Goal: Task Accomplishment & Management: Manage account settings

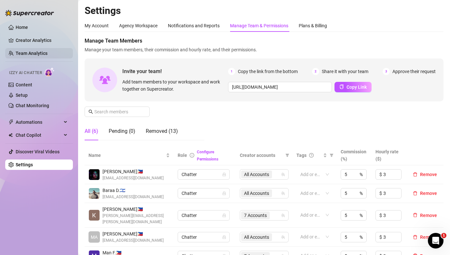
scroll to position [24, 0]
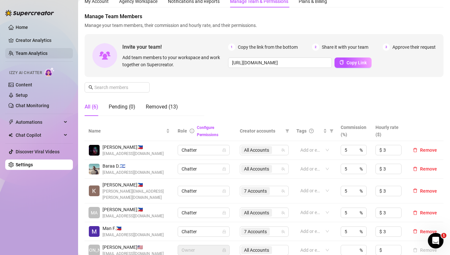
click at [23, 51] on link "Team Analytics" at bounding box center [32, 53] width 32 height 5
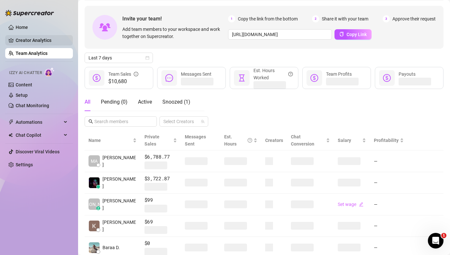
click at [31, 40] on link "Creator Analytics" at bounding box center [42, 40] width 52 height 10
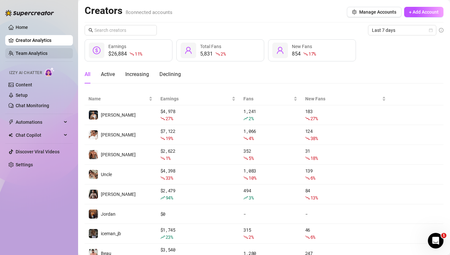
click at [39, 56] on link "Team Analytics" at bounding box center [32, 53] width 32 height 5
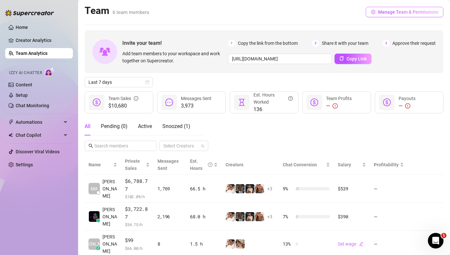
click at [375, 10] on icon "setting" at bounding box center [373, 12] width 5 height 5
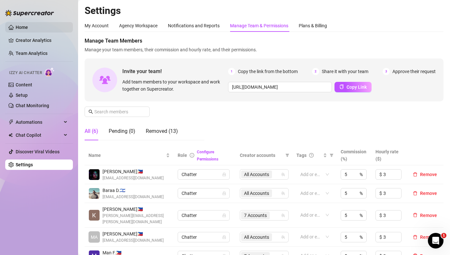
click at [28, 25] on link "Home" at bounding box center [22, 27] width 12 height 5
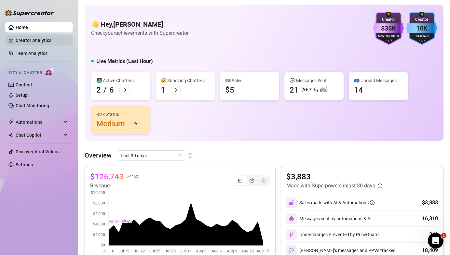
click at [40, 42] on link "Creator Analytics" at bounding box center [42, 40] width 52 height 10
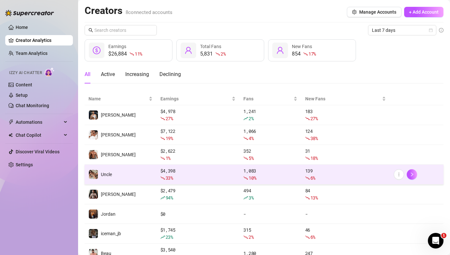
scroll to position [22, 0]
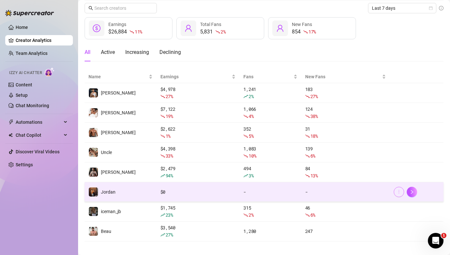
click at [395, 193] on button "button" at bounding box center [399, 192] width 10 height 10
click at [363, 194] on div "-" at bounding box center [345, 192] width 81 height 7
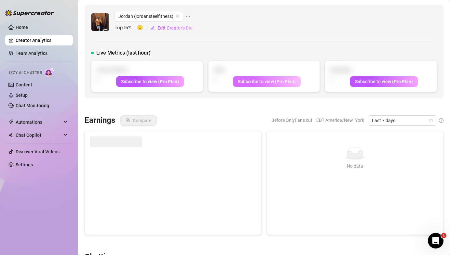
click at [259, 82] on span "Subscribe to view (Pro Plan)" at bounding box center [267, 81] width 58 height 5
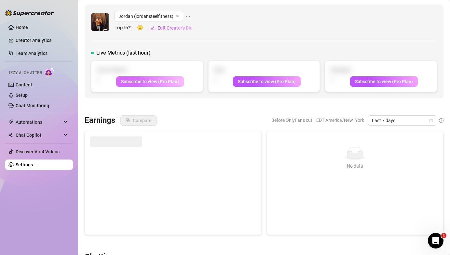
click at [153, 79] on span "Subscribe to view (Pro Plan)" at bounding box center [150, 81] width 58 height 5
click at [185, 14] on div "Jordan (jordansteelfitness)" at bounding box center [154, 16] width 78 height 10
click at [188, 16] on icon "ellipsis" at bounding box center [188, 16] width 4 height 1
click at [196, 14] on div "Jordan (jordansteelfitness) Top 16 % 🙂 Edit Creator's Bio" at bounding box center [264, 22] width 346 height 22
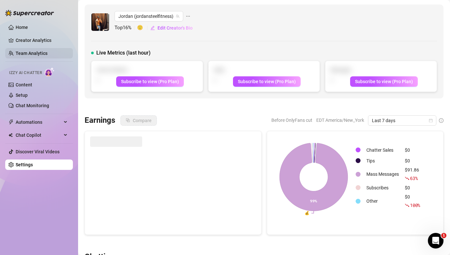
click at [34, 53] on link "Team Analytics" at bounding box center [32, 53] width 32 height 5
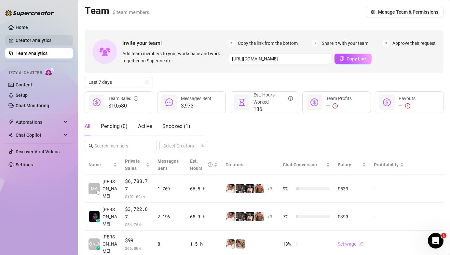
click at [42, 39] on link "Creator Analytics" at bounding box center [42, 40] width 52 height 10
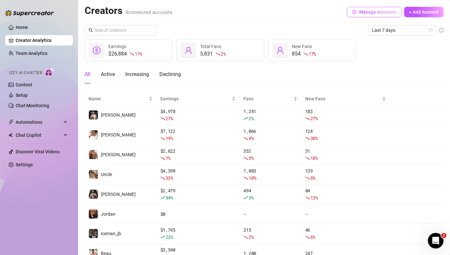
click at [378, 13] on span "Manage Accounts" at bounding box center [377, 11] width 37 height 5
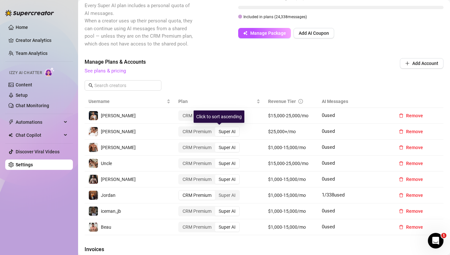
scroll to position [173, 0]
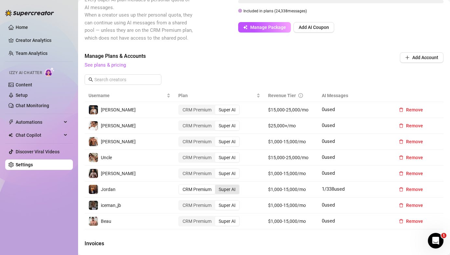
click at [237, 192] on div "Super AI" at bounding box center [227, 189] width 24 height 9
click at [217, 186] on input "Super AI" at bounding box center [217, 186] width 0 height 0
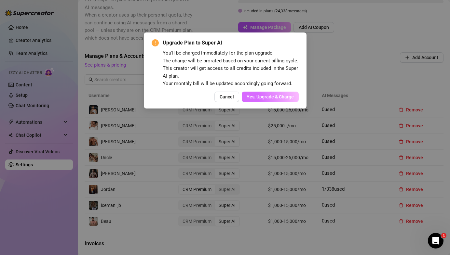
click at [267, 99] on span "Yes, Upgrade & Charge" at bounding box center [270, 96] width 47 height 5
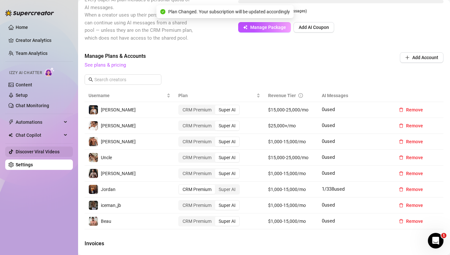
click at [46, 153] on link "Discover Viral Videos" at bounding box center [38, 151] width 44 height 5
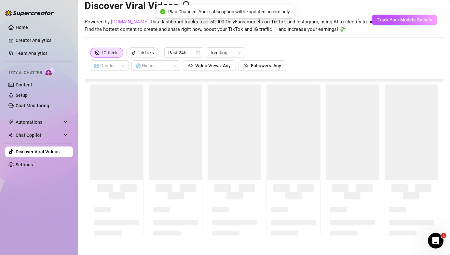
scroll to position [14, 0]
click at [33, 164] on link "Settings" at bounding box center [24, 164] width 17 height 5
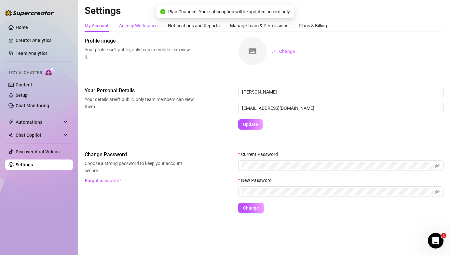
click at [154, 26] on div "Agency Workspace" at bounding box center [138, 25] width 38 height 7
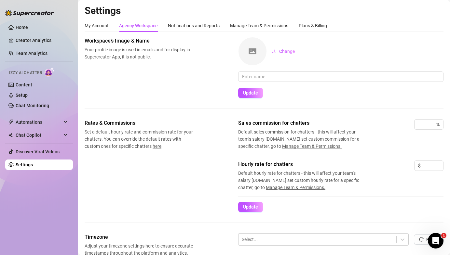
click at [106, 32] on div "My Account Agency Workspace Notifications and Reports Manage Team & Permissions…" at bounding box center [264, 213] width 359 height 387
click at [97, 27] on div "My Account" at bounding box center [97, 25] width 24 height 7
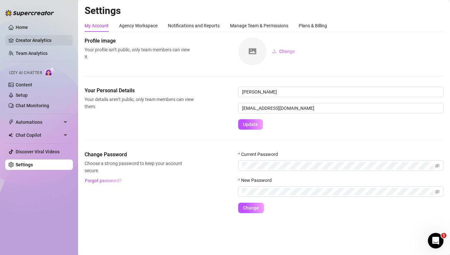
click at [45, 42] on link "Creator Analytics" at bounding box center [42, 40] width 52 height 10
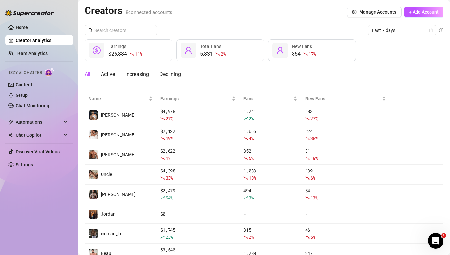
click at [367, 1] on main "Creators 8 connected accounts Manage Accounts + Add Account Last 7 days $26,884…" at bounding box center [264, 141] width 372 height 283
click at [363, 9] on span "Manage Accounts" at bounding box center [377, 11] width 37 height 5
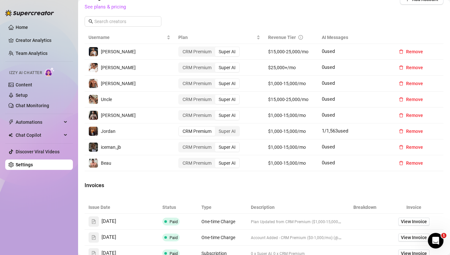
scroll to position [229, 0]
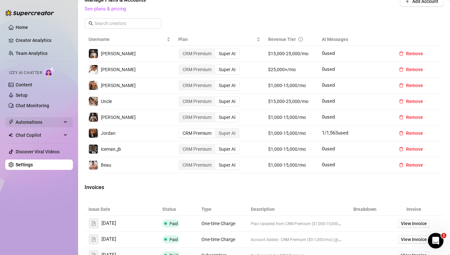
click at [37, 121] on span "Automations" at bounding box center [39, 122] width 46 height 10
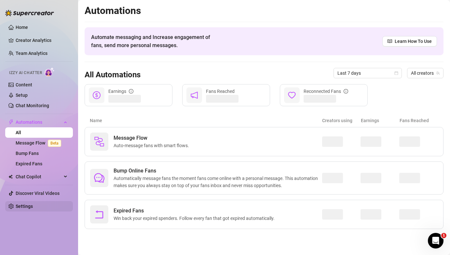
click at [27, 207] on link "Settings" at bounding box center [24, 206] width 17 height 5
